Goal: Task Accomplishment & Management: Use online tool/utility

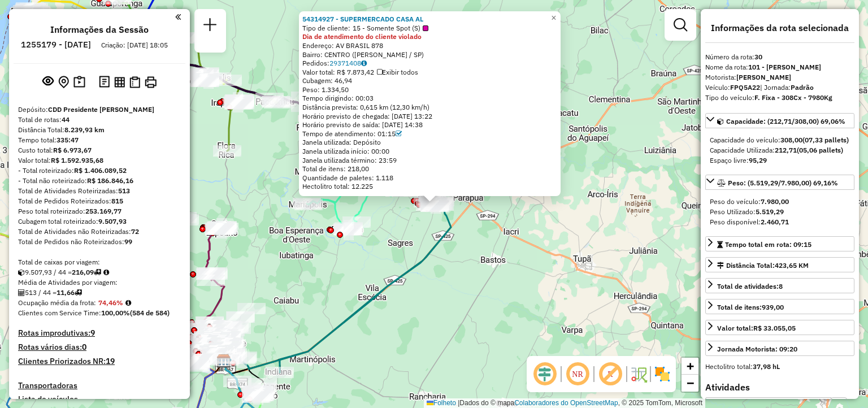
select select "**********"
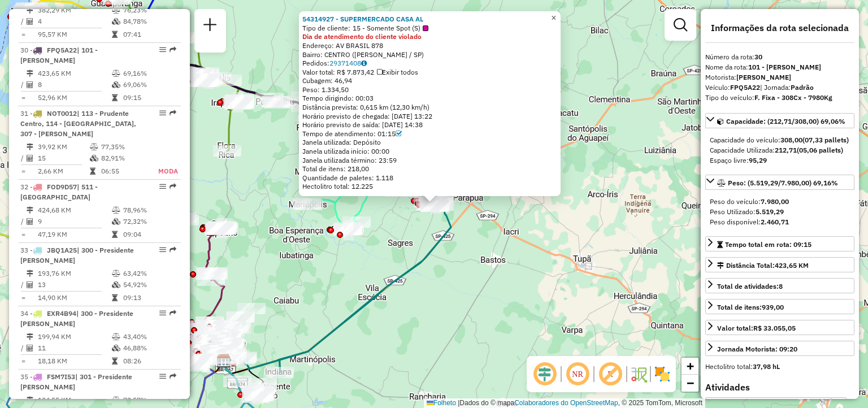
click at [556, 14] on span "×" at bounding box center [553, 18] width 5 height 10
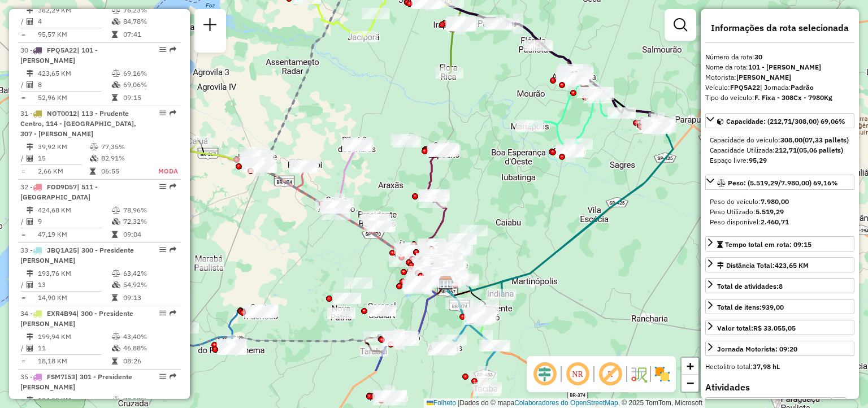
drag, startPoint x: 489, startPoint y: 245, endPoint x: 567, endPoint y: 226, distance: 80.2
click at [585, 217] on div "Janela de atendimento Grade de atendimento Capacidade Transportadoras Veículos …" at bounding box center [434, 204] width 868 height 408
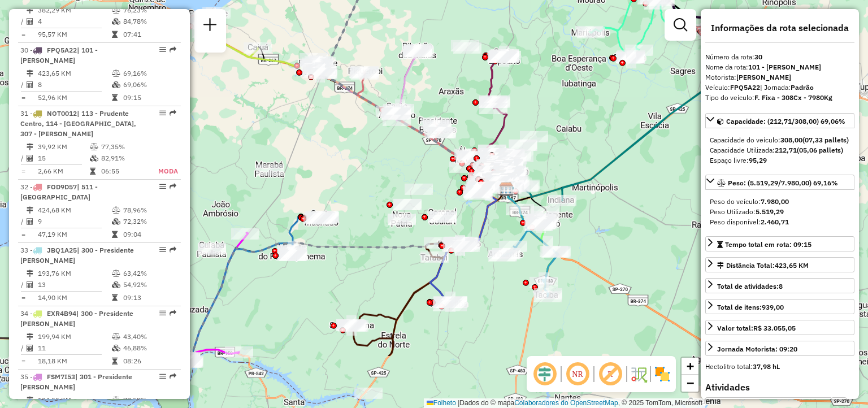
drag, startPoint x: 388, startPoint y: 364, endPoint x: 448, endPoint y: 268, distance: 112.7
click at [447, 271] on div "Rota 40 - Placa BZR6F16 54330447 - 57.338.198 [PERSON_NAME] Janela de atendimen…" at bounding box center [434, 204] width 868 height 408
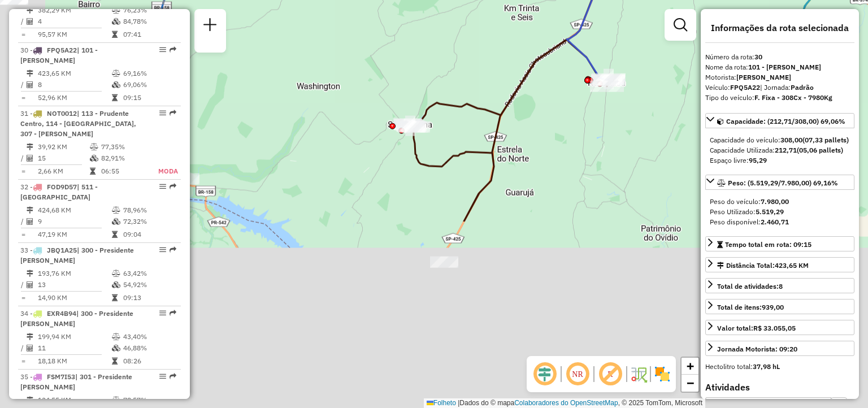
drag, startPoint x: 413, startPoint y: 361, endPoint x: 562, endPoint y: 125, distance: 278.9
click at [559, 129] on div "Rota 40 - Placa BZR6F16 54330447 - 57.338.198 [PERSON_NAME] Rota 40 - Placa BZR…" at bounding box center [434, 204] width 868 height 408
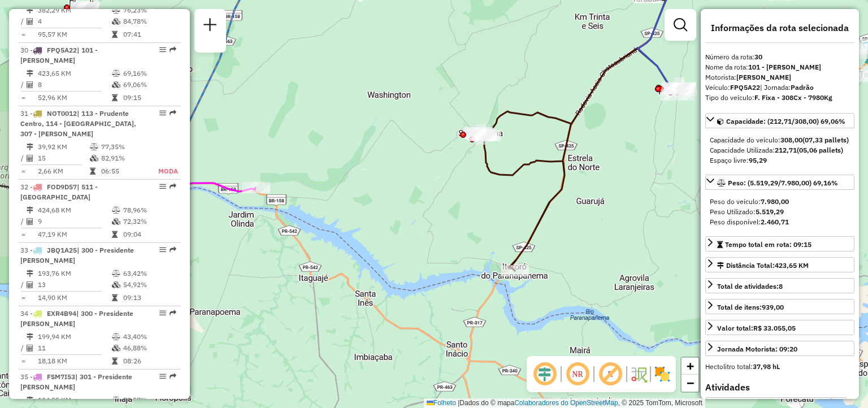
drag, startPoint x: 346, startPoint y: 224, endPoint x: 476, endPoint y: 258, distance: 134.9
click at [476, 258] on div "Rota 40 - Placa BZR6F16 54330447 - 57.338.198 [PERSON_NAME] Rota 40 - Placa BZR…" at bounding box center [434, 204] width 868 height 408
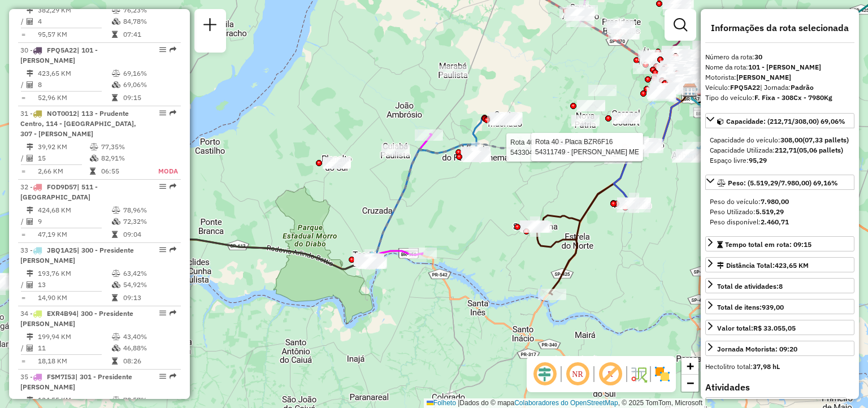
drag, startPoint x: 369, startPoint y: 266, endPoint x: 417, endPoint y: 290, distance: 54.1
click at [417, 291] on div "Rota 40 - Placa BZR6F16 54330447 - 57.338.198 [PERSON_NAME] Rota 40 - Placa BZR…" at bounding box center [434, 204] width 868 height 408
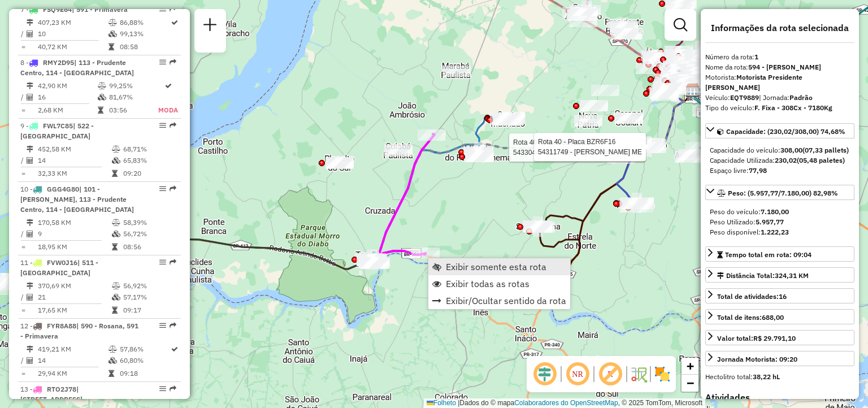
scroll to position [453, 0]
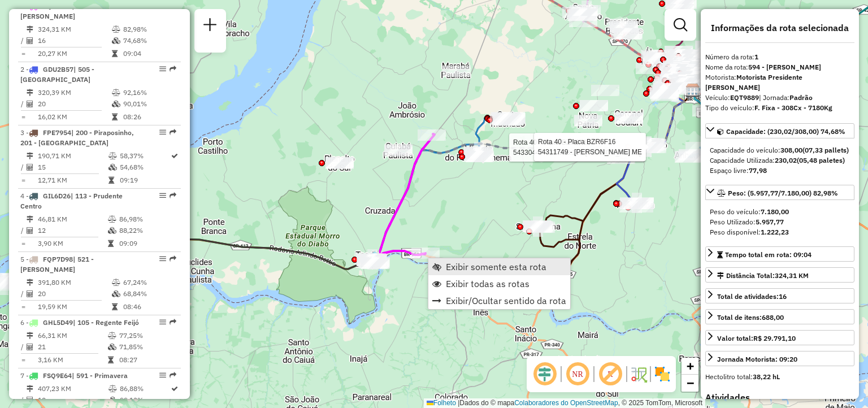
click at [448, 263] on span "Exibir somente esta rota" at bounding box center [496, 266] width 101 height 9
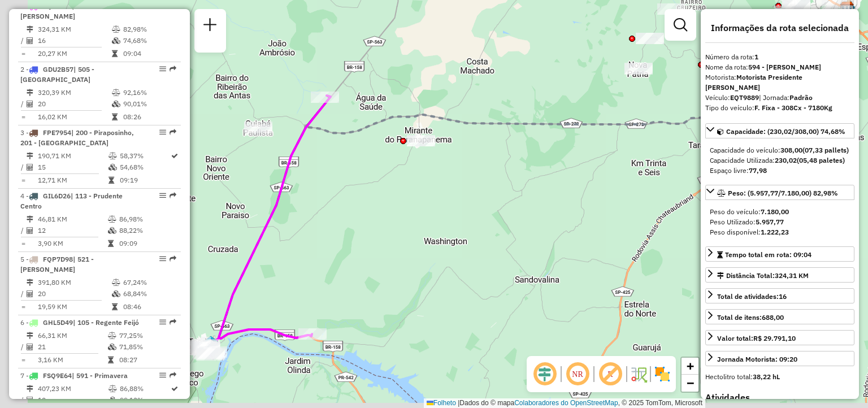
drag, startPoint x: 445, startPoint y: 293, endPoint x: 666, endPoint y: 258, distance: 223.6
click at [666, 259] on div "Janela de atendimento Grade de atendimento Capacidade Transportadoras Veículos …" at bounding box center [434, 204] width 868 height 408
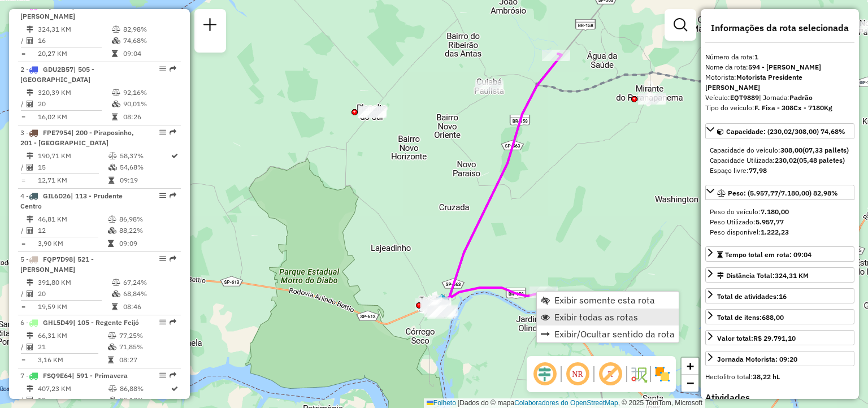
click at [555, 314] on span "Exibir todas as rotas" at bounding box center [596, 317] width 84 height 9
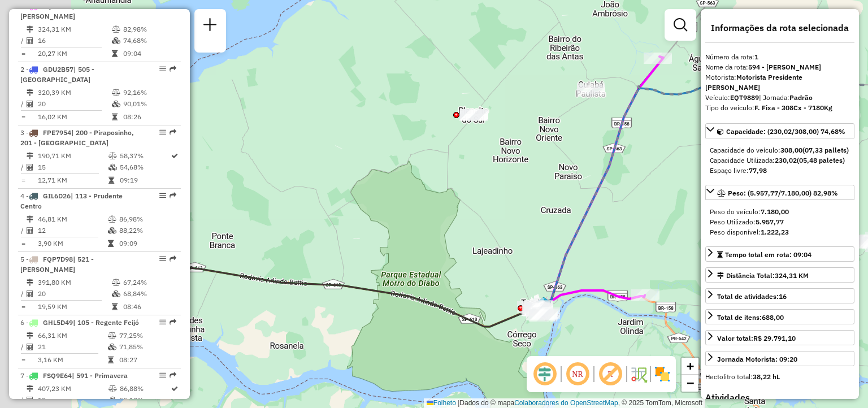
drag, startPoint x: 375, startPoint y: 326, endPoint x: 523, endPoint y: 331, distance: 148.1
click at [524, 327] on icon at bounding box center [279, 295] width 529 height 62
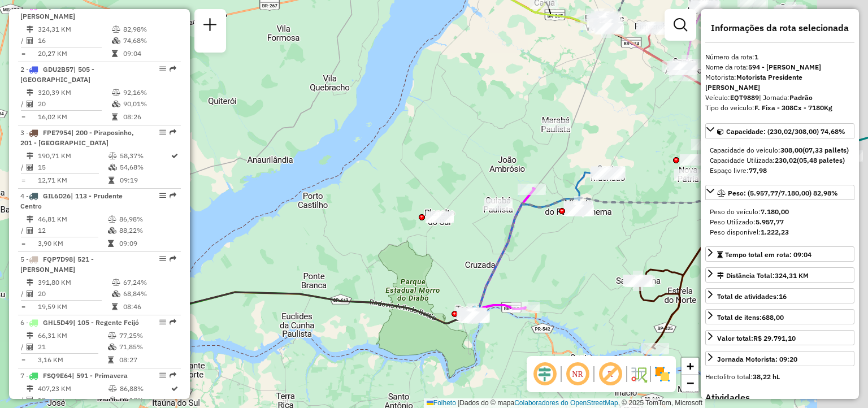
drag, startPoint x: 432, startPoint y: 342, endPoint x: 352, endPoint y: 336, distance: 80.5
click at [352, 336] on div "Janela de atendimento Grade de atendimento Capacidade Transportadoras Veículos …" at bounding box center [434, 204] width 868 height 408
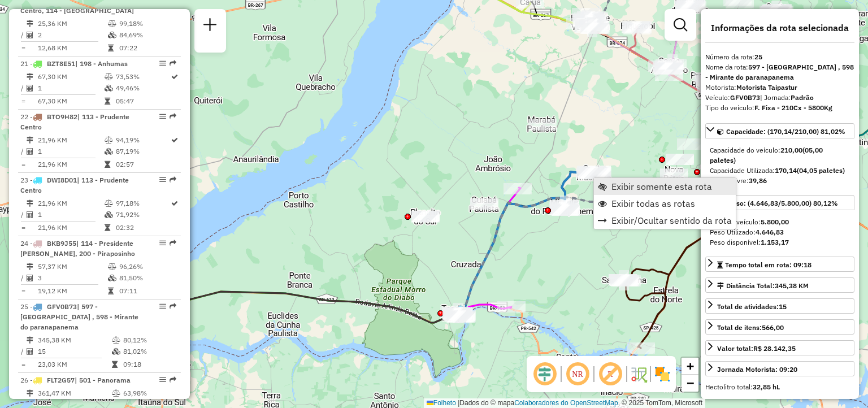
scroll to position [1939, 0]
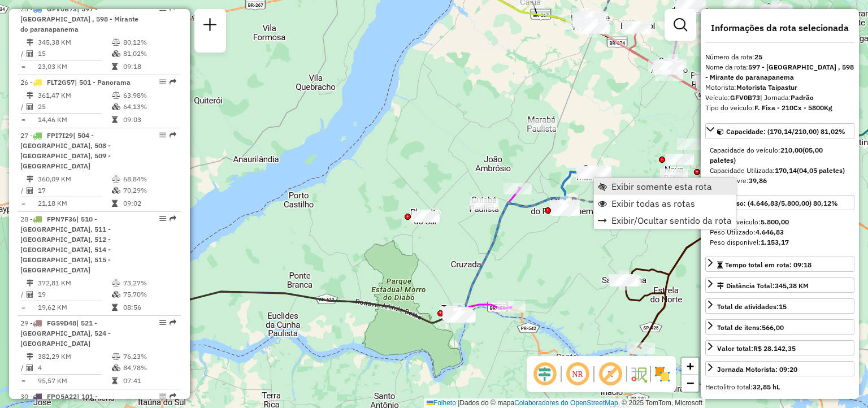
click at [613, 189] on span "Exibir somente esta rota" at bounding box center [661, 186] width 101 height 9
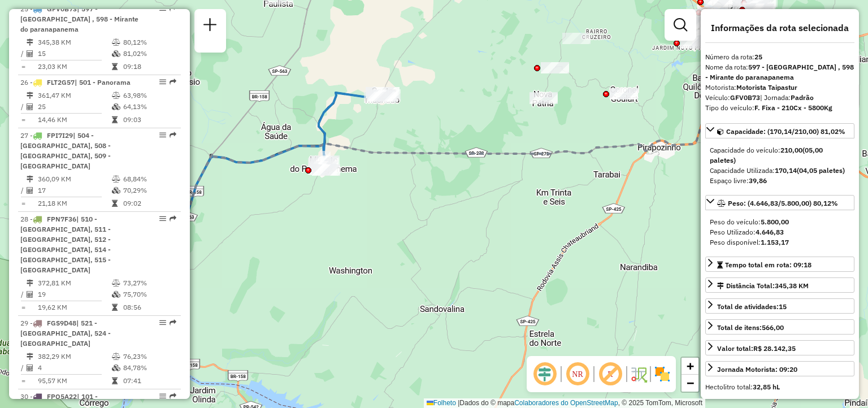
drag, startPoint x: 378, startPoint y: 203, endPoint x: 431, endPoint y: 234, distance: 62.0
click at [432, 240] on div "Janela de atendimento Grade de atendimento Capacidade Transportadoras Veículos …" at bounding box center [434, 204] width 868 height 408
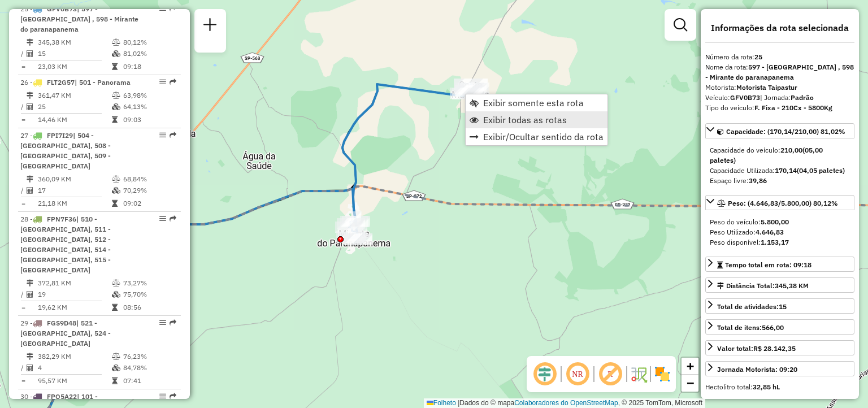
click at [495, 123] on span "Exibir todas as rotas" at bounding box center [525, 119] width 84 height 9
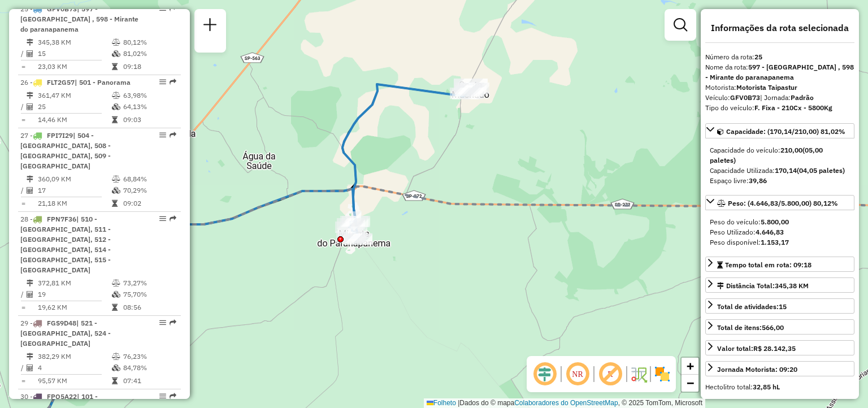
click at [714, 144] on hb-router-mapa "Exibir somente esta rota Exibir todas as rotas Exibir/Ocultar sentido da rota I…" at bounding box center [434, 204] width 868 height 408
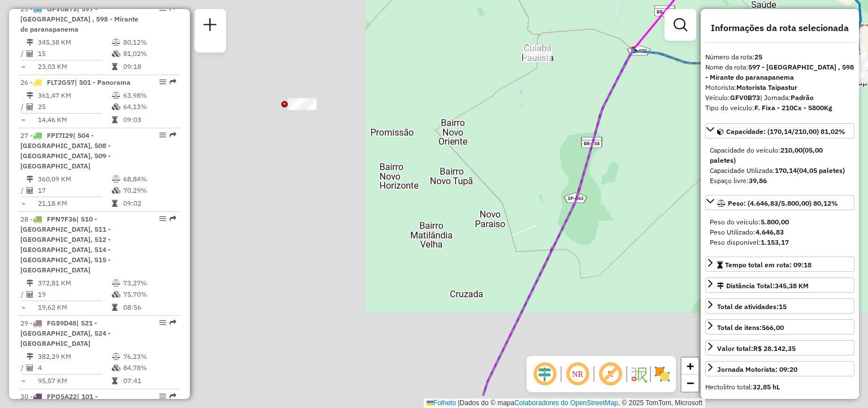
click at [610, 259] on div "Janela de atendimento Grade de atendimento Capacidade Transportadoras Veículos …" at bounding box center [434, 204] width 868 height 408
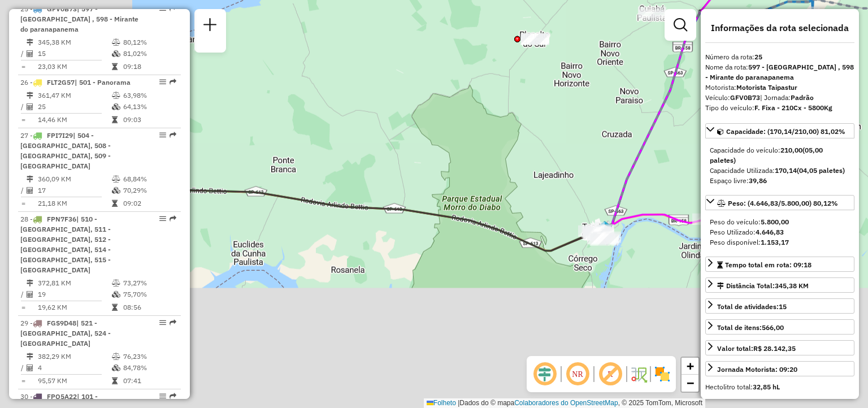
drag, startPoint x: 403, startPoint y: 319, endPoint x: 489, endPoint y: 177, distance: 165.8
click at [598, 129] on div "Janela de atendimento Grade de atendimento Capacidade Transportadoras Veículos …" at bounding box center [434, 204] width 868 height 408
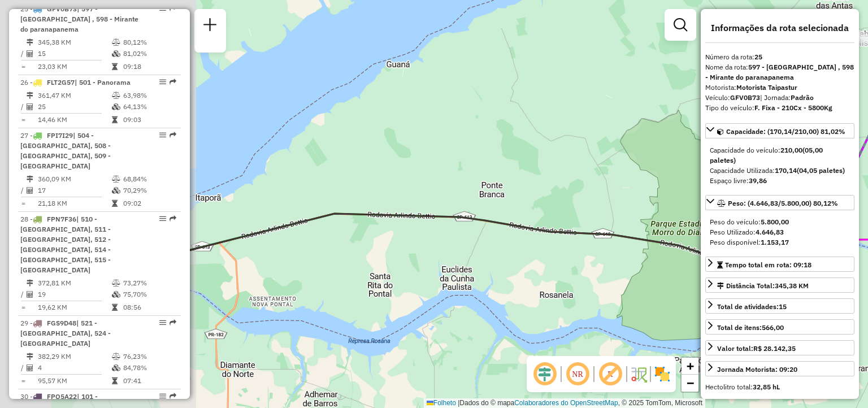
drag, startPoint x: 484, startPoint y: 272, endPoint x: 632, endPoint y: 294, distance: 149.7
click at [638, 297] on div "Janela de atendimento Grade de atendimento Capacidade Transportadoras Veículos …" at bounding box center [434, 204] width 868 height 408
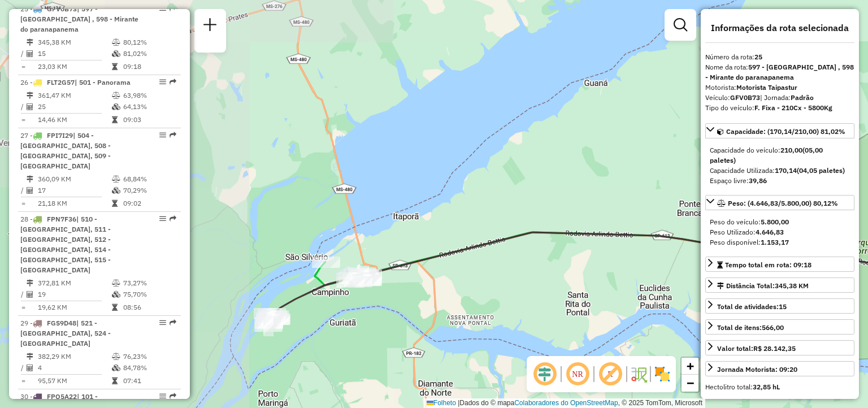
drag, startPoint x: 426, startPoint y: 298, endPoint x: 554, endPoint y: 275, distance: 130.9
click at [585, 276] on div "Janela de atendimento Grade de atendimento Capacidade Transportadoras Veículos …" at bounding box center [434, 204] width 868 height 408
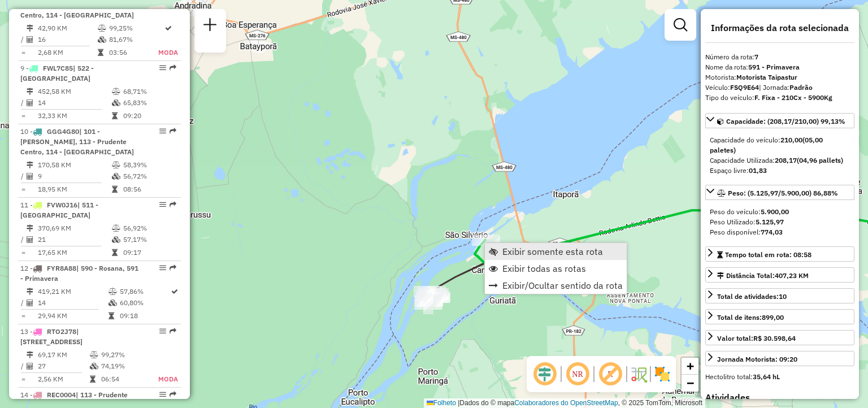
scroll to position [822, 0]
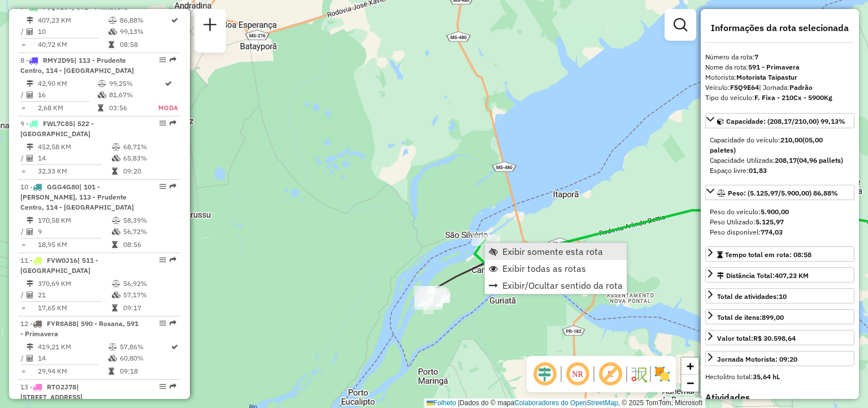
click at [511, 252] on span "Exibir somente esta rota" at bounding box center [552, 251] width 101 height 9
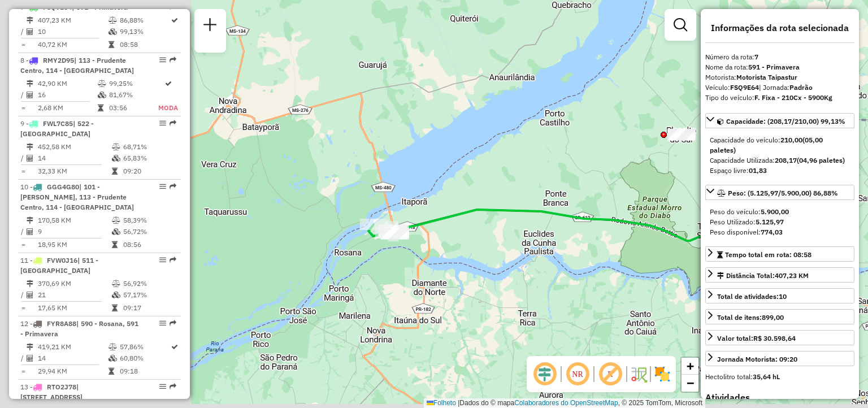
drag, startPoint x: 298, startPoint y: 297, endPoint x: 624, endPoint y: 236, distance: 331.6
click at [624, 236] on div "Janela de atendimento Grade de atendimento Capacidade Transportadoras Veículos …" at bounding box center [434, 204] width 868 height 408
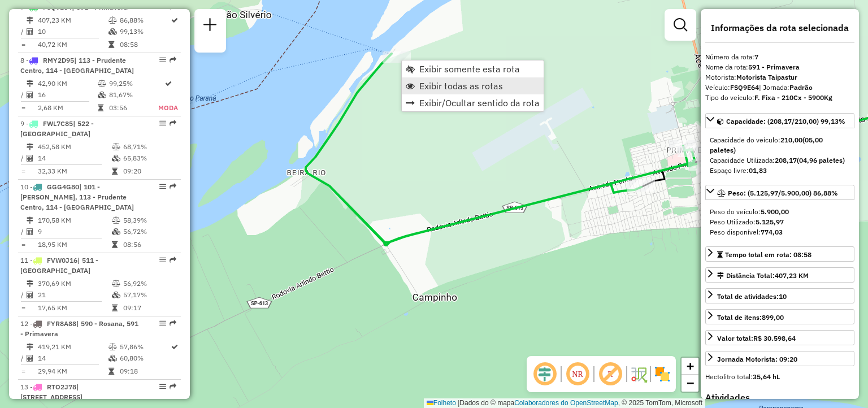
click at [422, 86] on span "Exibir todas as rotas" at bounding box center [461, 85] width 84 height 9
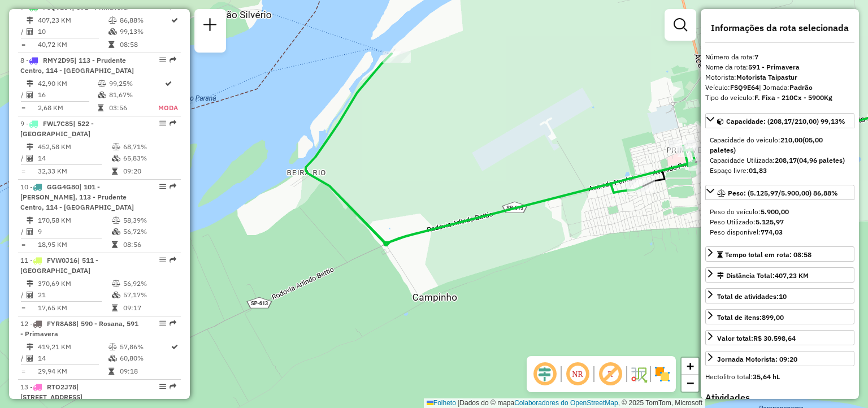
click at [556, 218] on div "Janela de atendimento Grade de atendimento Capacidade Transportadoras Veículos …" at bounding box center [434, 204] width 868 height 408
